Goal: Find specific fact: Find specific fact

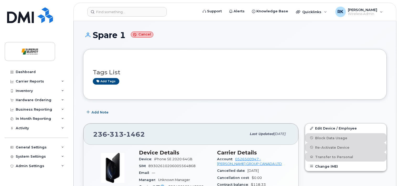
scroll to position [70, 0]
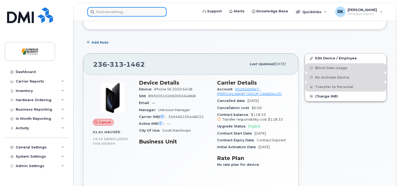
click at [117, 14] on input at bounding box center [126, 11] width 79 height 9
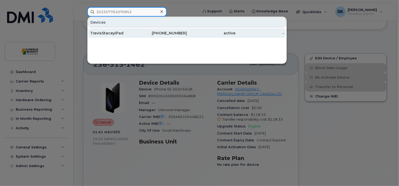
type input "353357701070952"
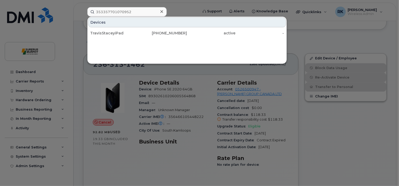
drag, startPoint x: 122, startPoint y: 35, endPoint x: 11, endPoint y: 71, distance: 116.7
click at [122, 35] on div "TravisStaceyiPad" at bounding box center [114, 32] width 48 height 5
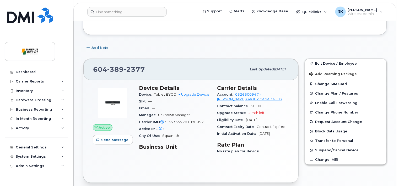
scroll to position [105, 0]
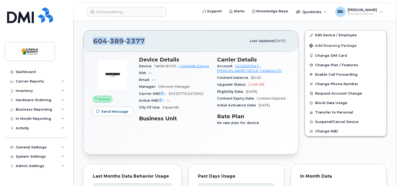
drag, startPoint x: 145, startPoint y: 40, endPoint x: 85, endPoint y: 41, distance: 60.5
click at [85, 41] on div "[PHONE_NUMBER] Last updated [DATE]" at bounding box center [190, 40] width 215 height 21
copy span "[PHONE_NUMBER]"
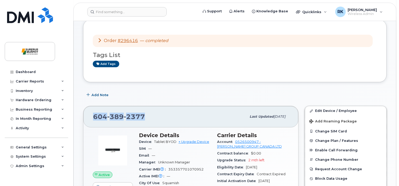
scroll to position [26, 0]
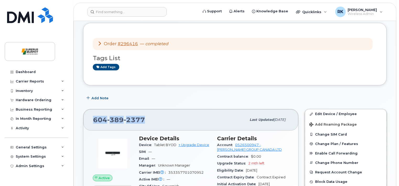
copy span "[PHONE_NUMBER]"
click at [160, 82] on div "Order #296416 — completed Tags List Add tags" at bounding box center [234, 54] width 303 height 62
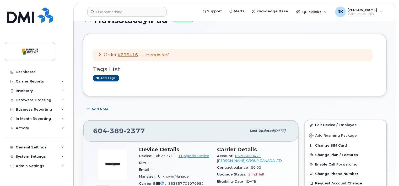
scroll to position [0, 0]
